Goal: Complete application form

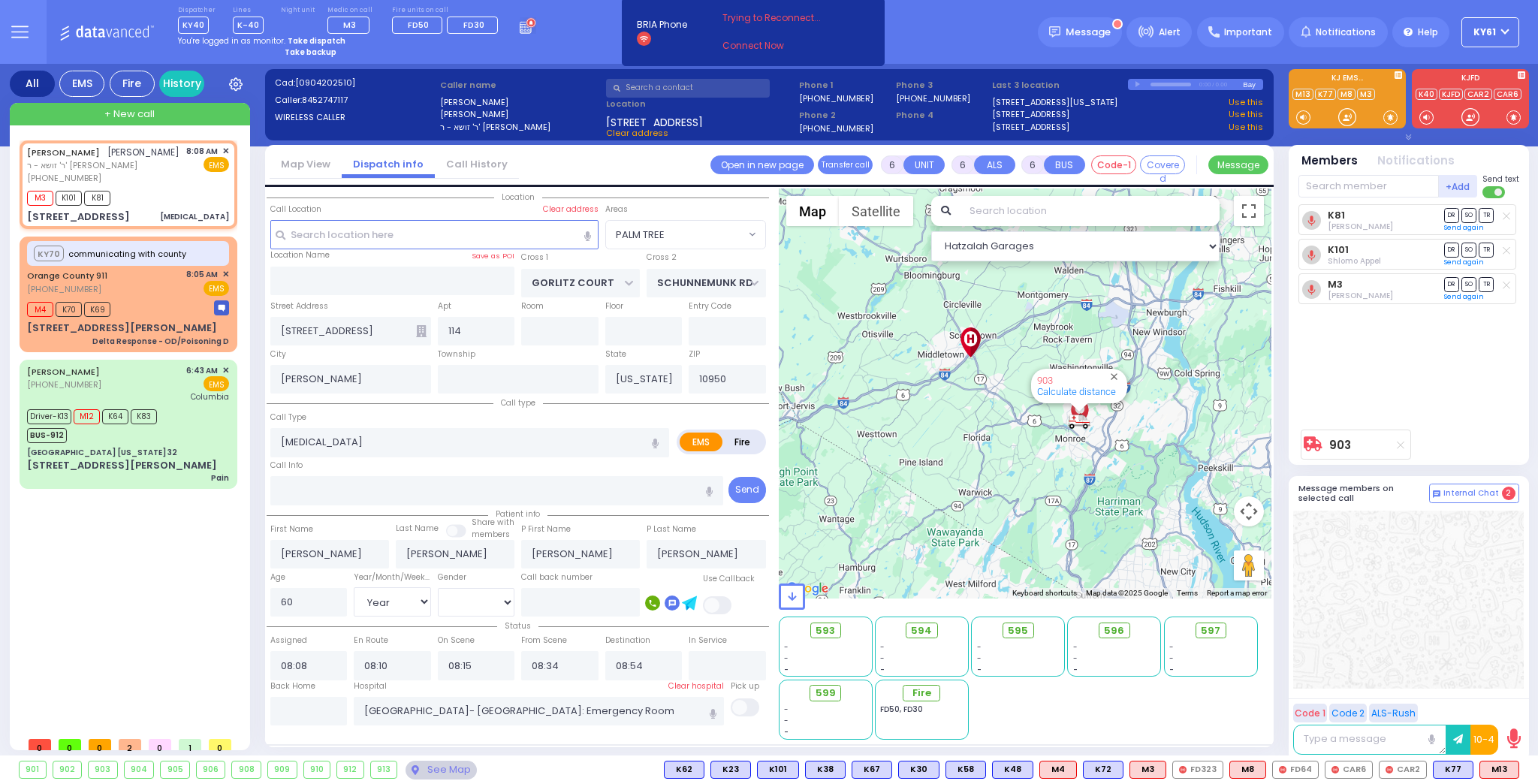
select select "PALM TREE"
select select "Year"
select select "[DEMOGRAPHIC_DATA]"
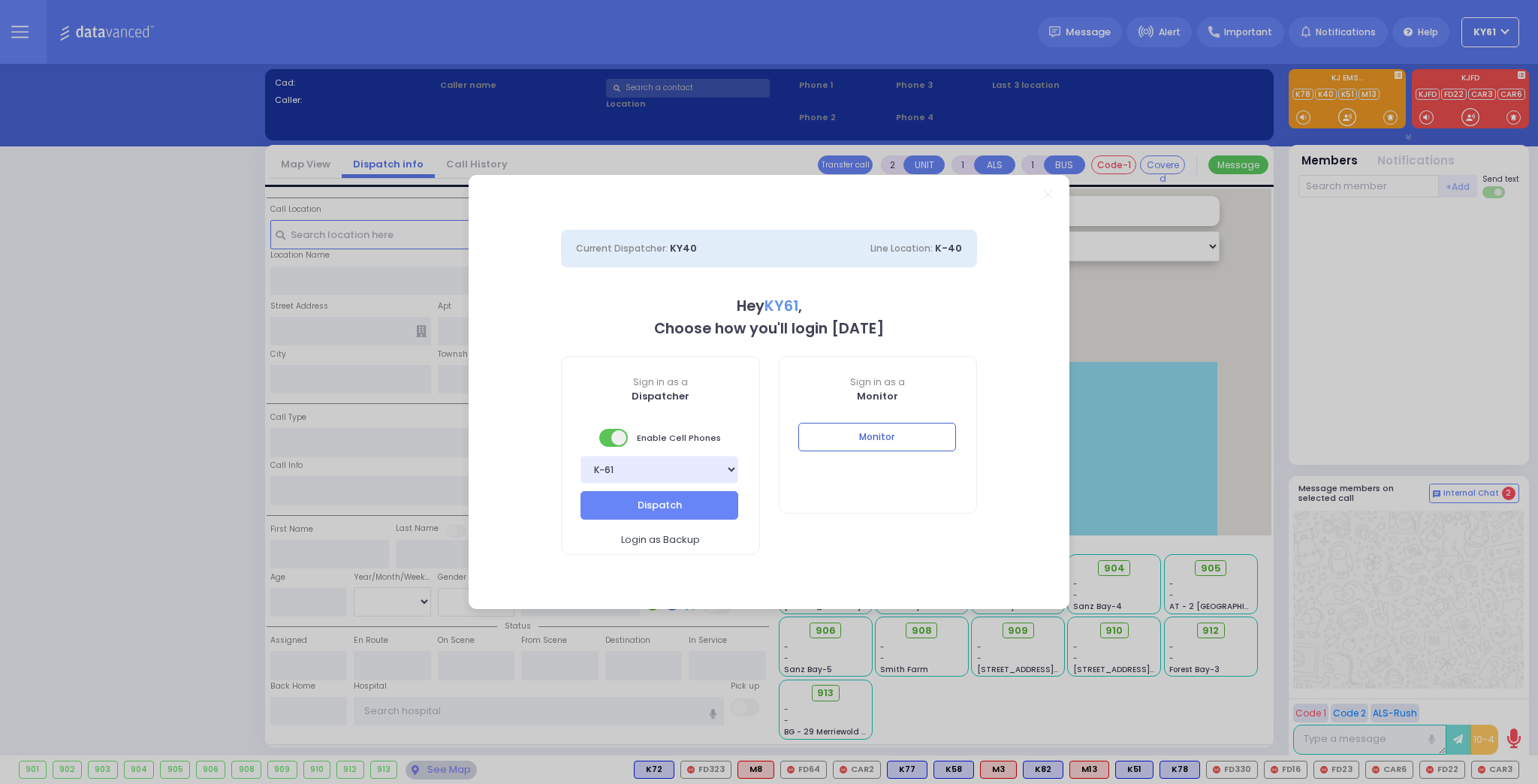
select select "7"
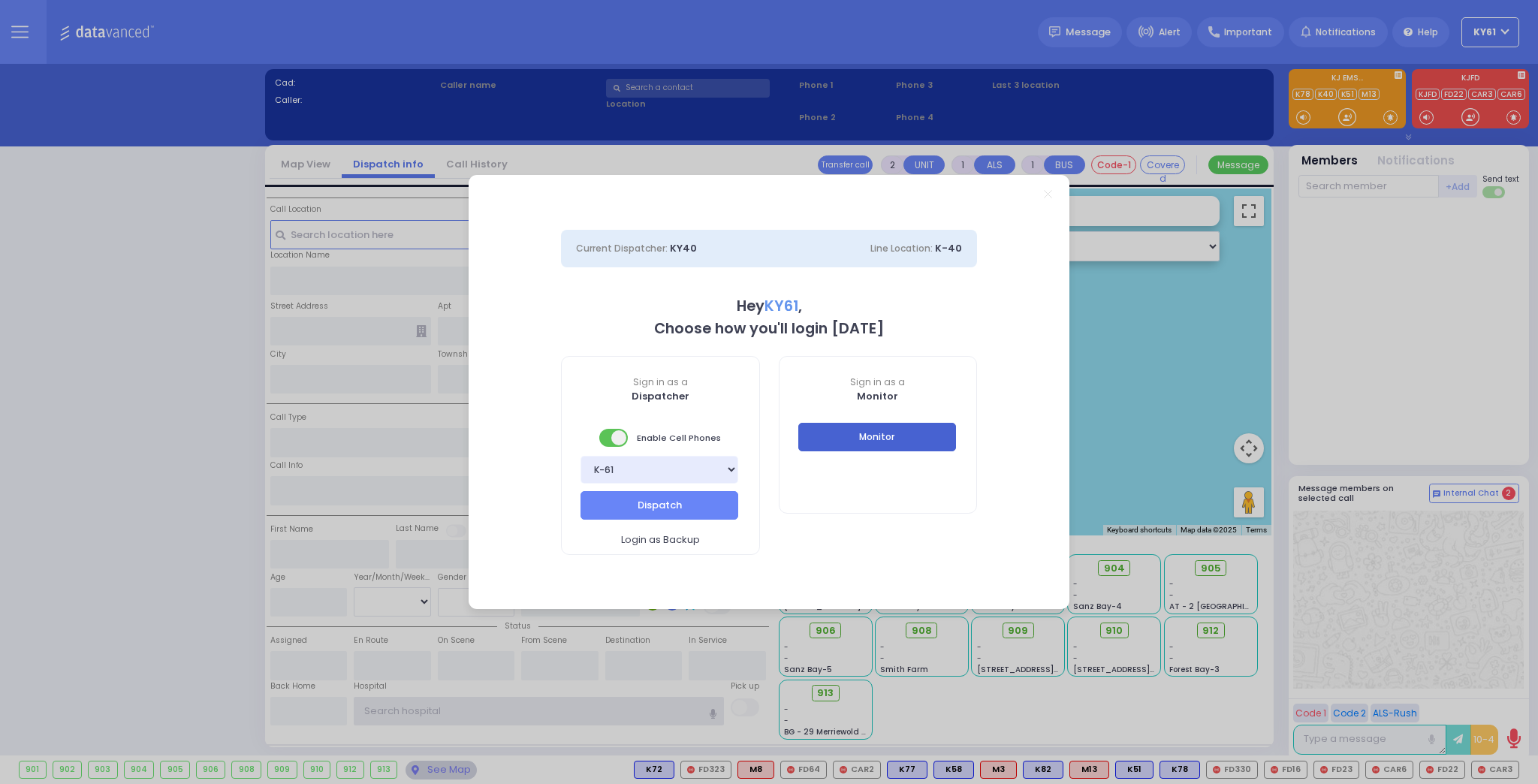
type input "ky61"
click at [917, 438] on button "Monitor" at bounding box center [876, 437] width 157 height 29
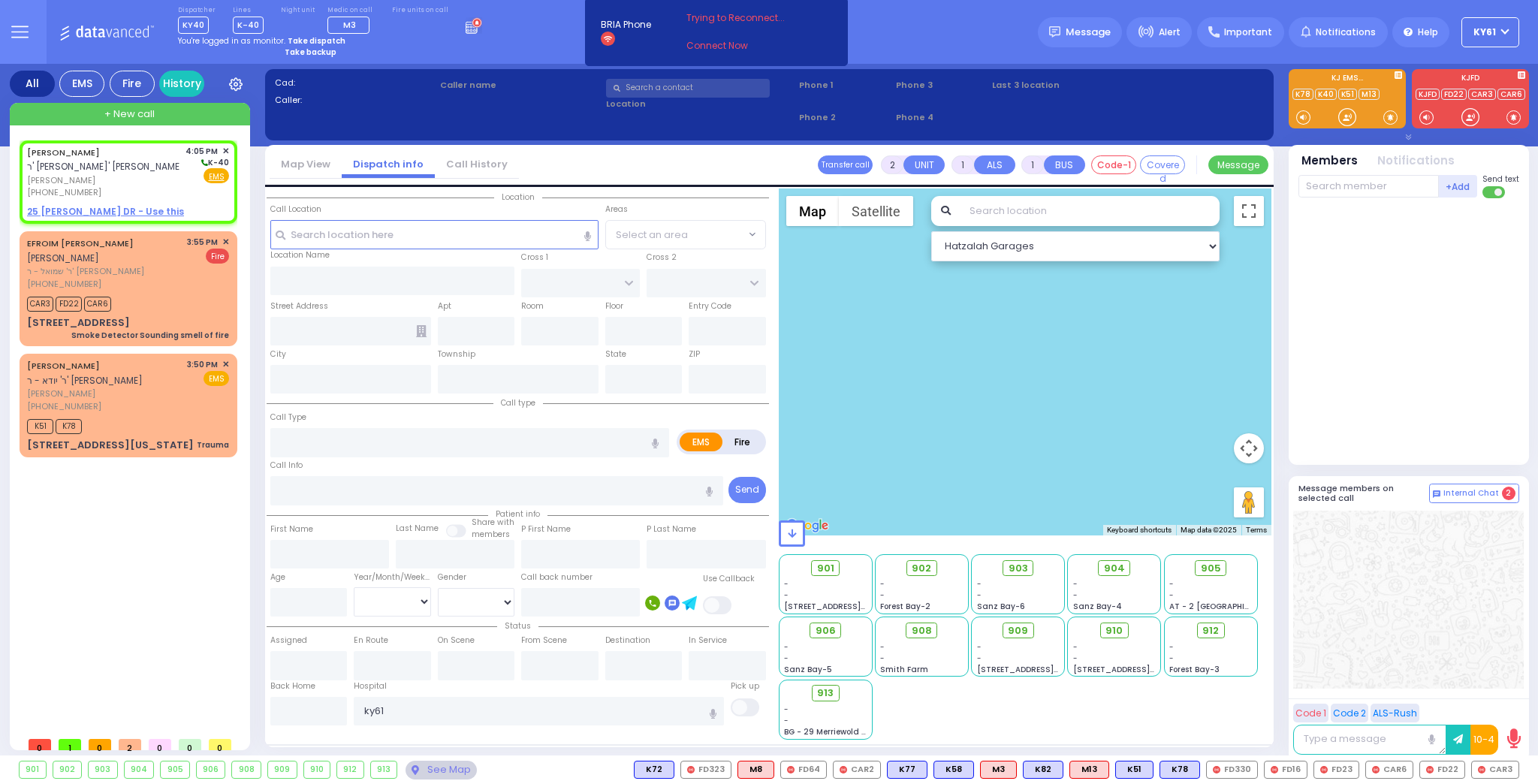
select select
radio input "true"
type input "MORDCHE YESHAYA"
type input "KOHN"
select select
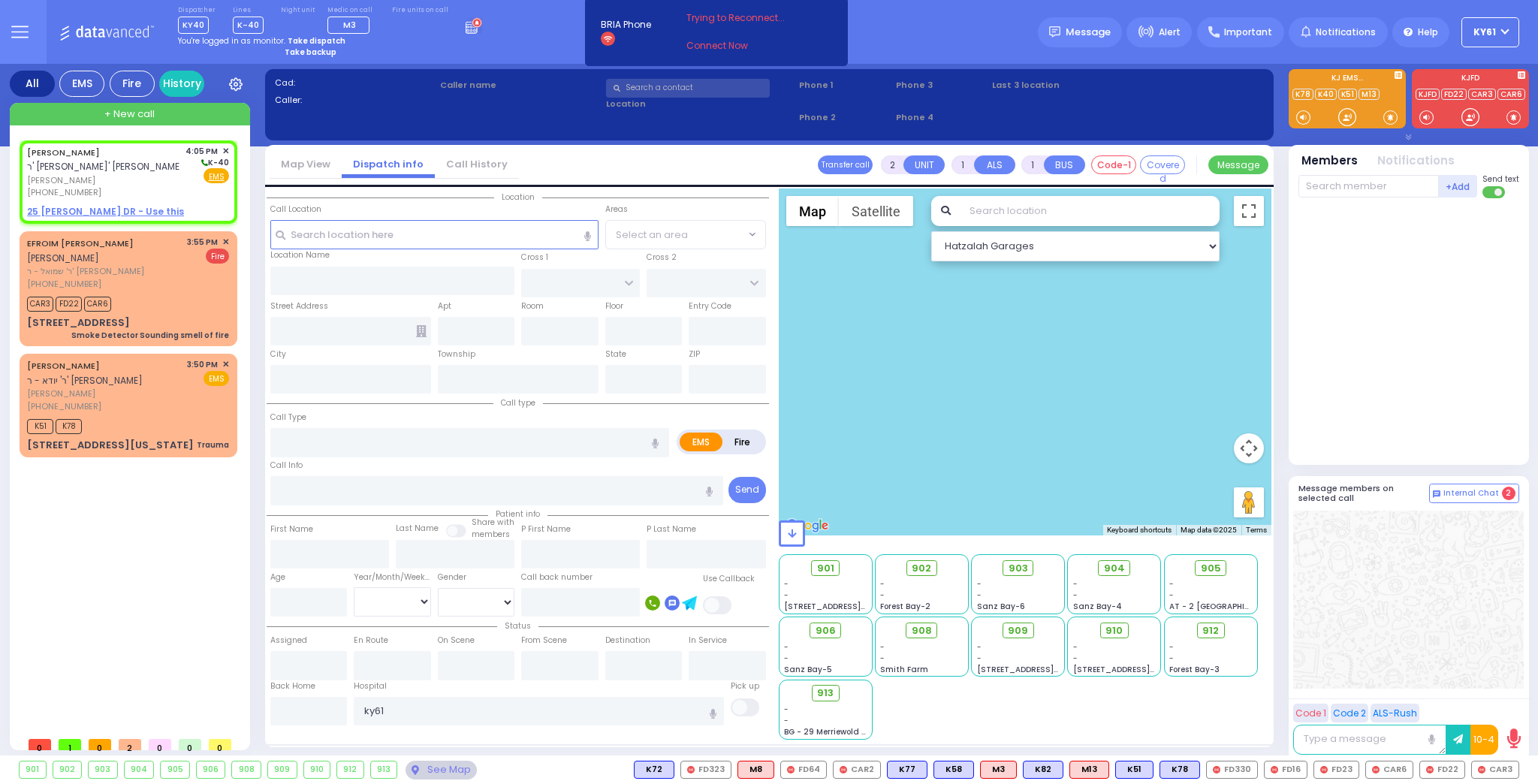
type input "16:05"
select select "Hatzalah Garages"
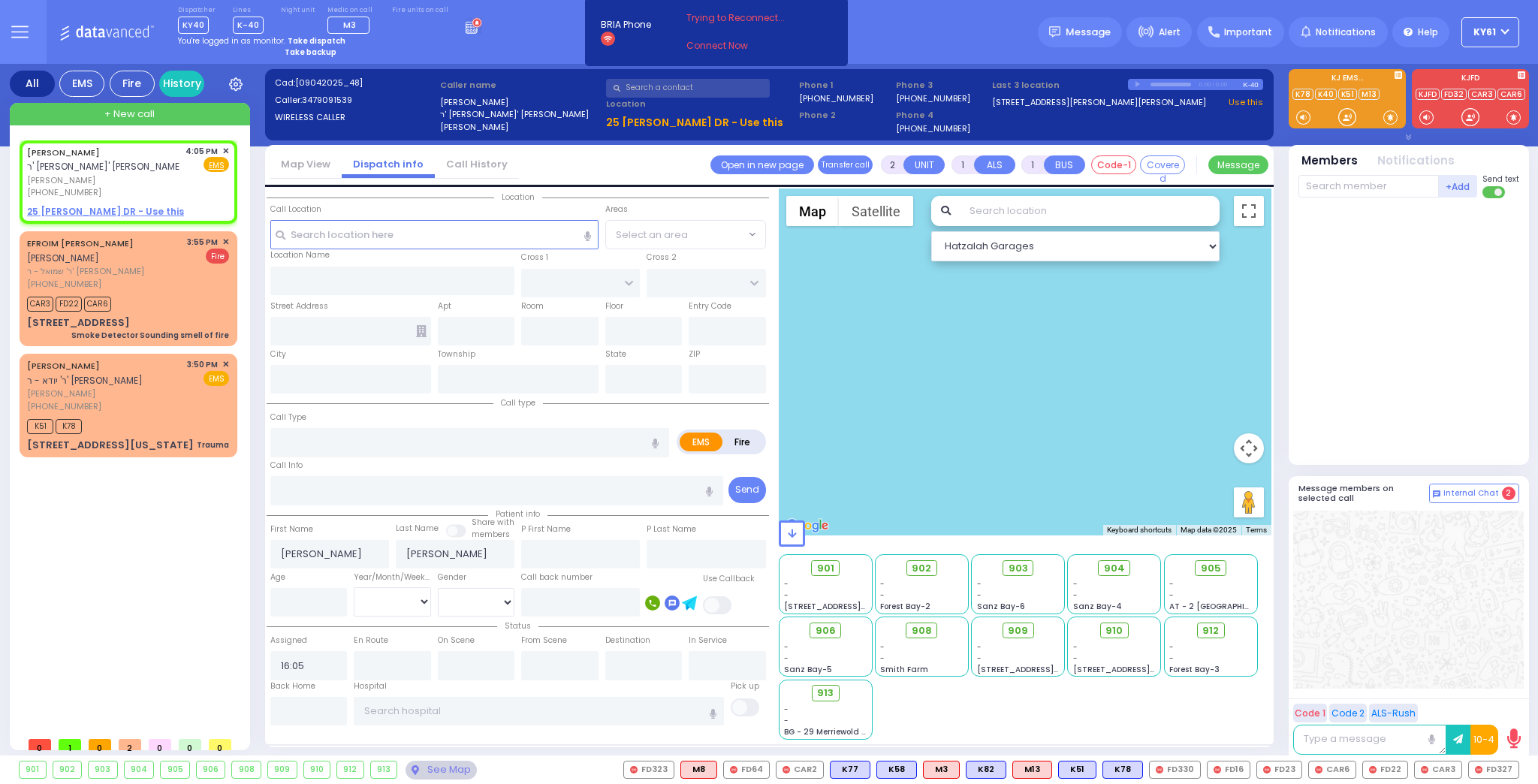
select select
radio input "true"
select select
select select "Hatzalah Garages"
